Goal: Browse casually: Explore the website without a specific task or goal

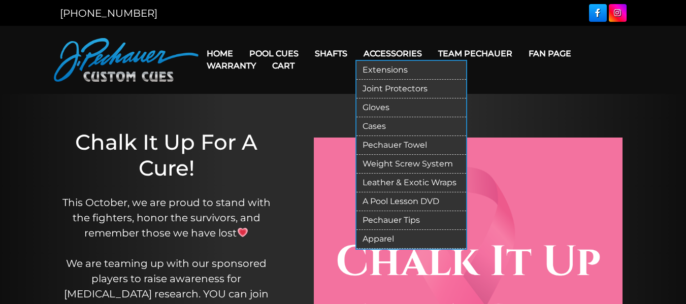
click at [388, 237] on link "Apparel" at bounding box center [412, 239] width 110 height 19
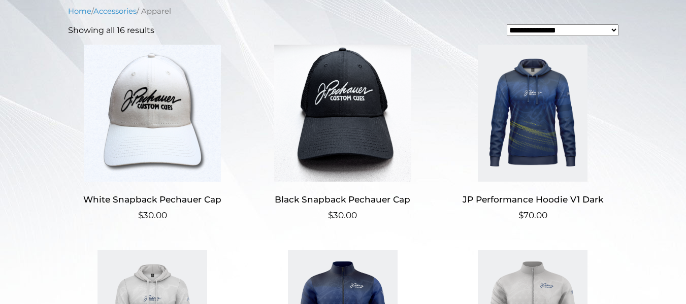
scroll to position [242, 0]
click at [542, 156] on img at bounding box center [532, 112] width 169 height 137
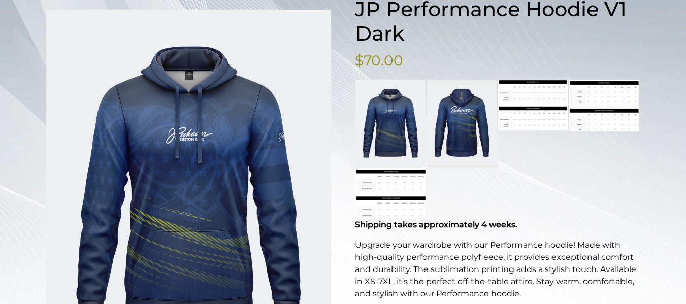
scroll to position [152, 0]
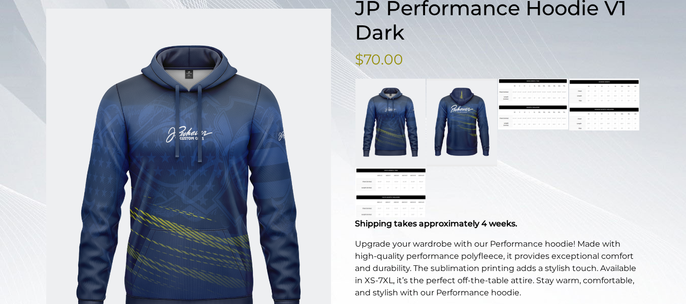
click at [537, 107] on link at bounding box center [533, 104] width 70 height 51
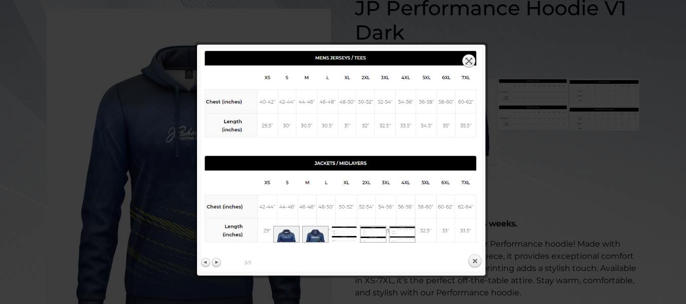
click at [468, 57] on link "Expand" at bounding box center [469, 61] width 14 height 14
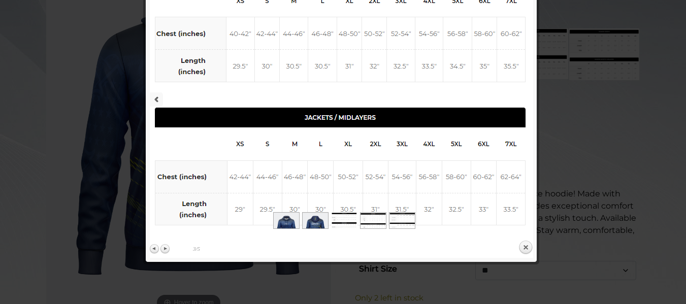
scroll to position [203, 0]
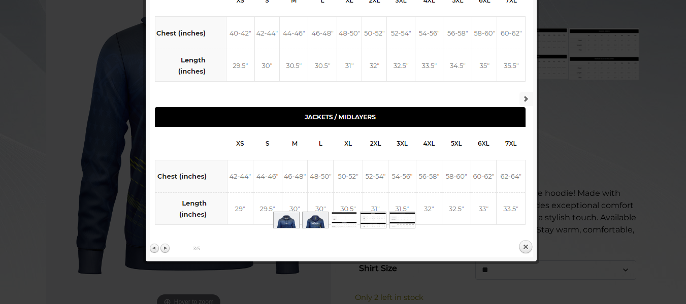
click at [525, 97] on link "next" at bounding box center [439, 99] width 188 height 276
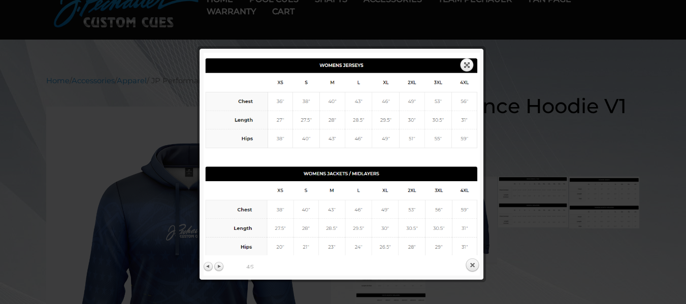
scroll to position [51, 0]
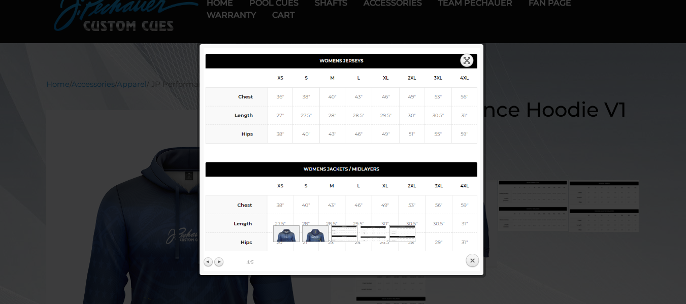
click at [471, 60] on link "Expand" at bounding box center [467, 60] width 14 height 14
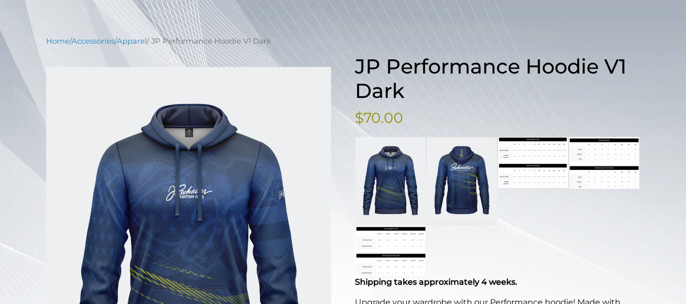
scroll to position [0, 0]
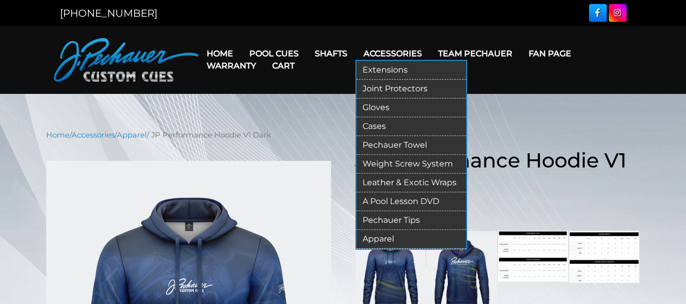
click at [395, 203] on link "A Pool Lesson DVD" at bounding box center [412, 201] width 110 height 19
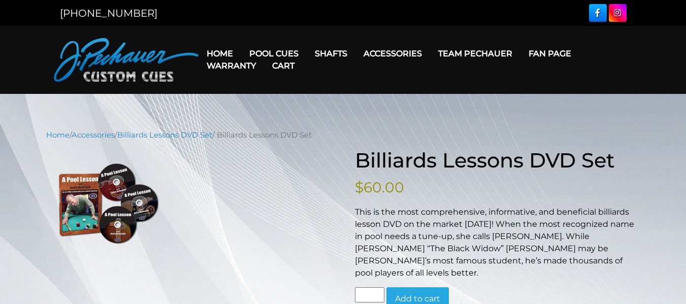
click at [482, 49] on link "Team Pechauer" at bounding box center [475, 54] width 90 height 26
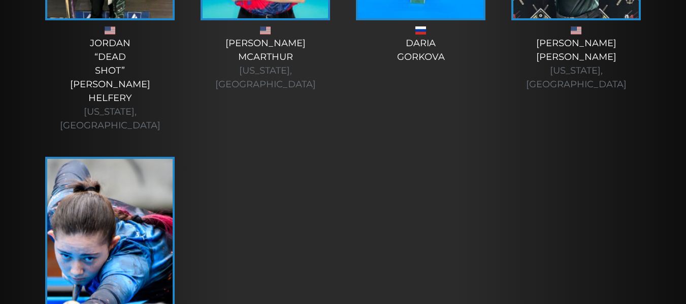
scroll to position [3707, 0]
